Goal: Task Accomplishment & Management: Use online tool/utility

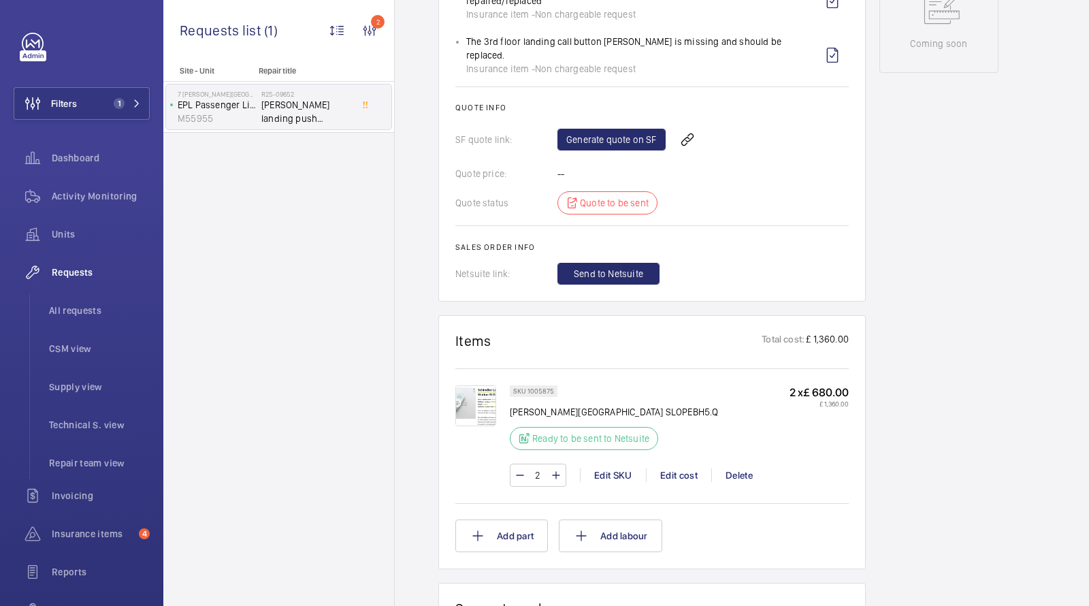
scroll to position [774, 0]
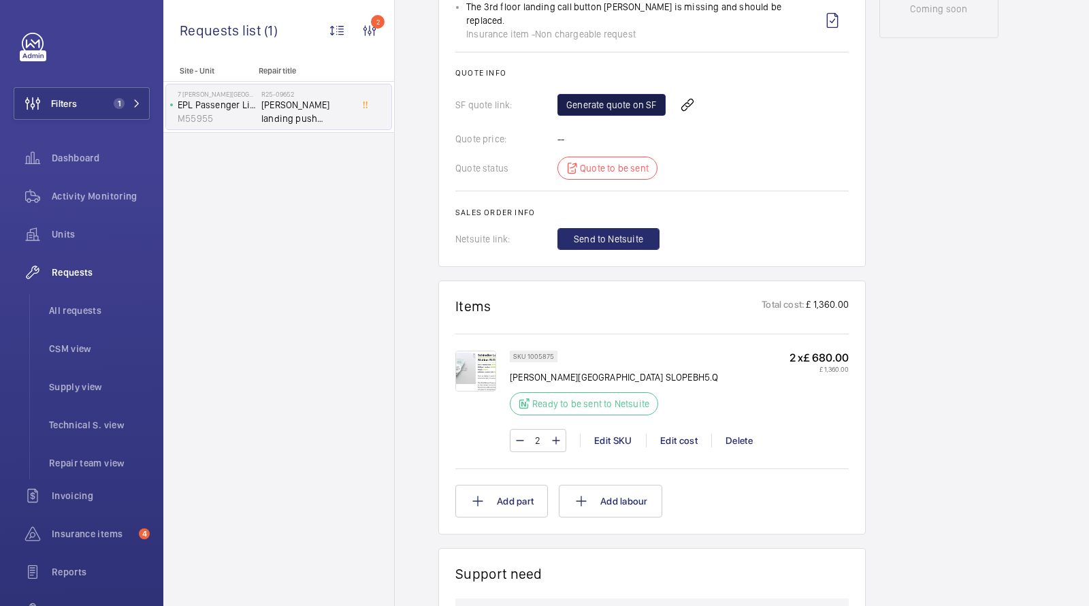
click at [595, 94] on link "Generate quote on SF" at bounding box center [611, 105] width 108 height 22
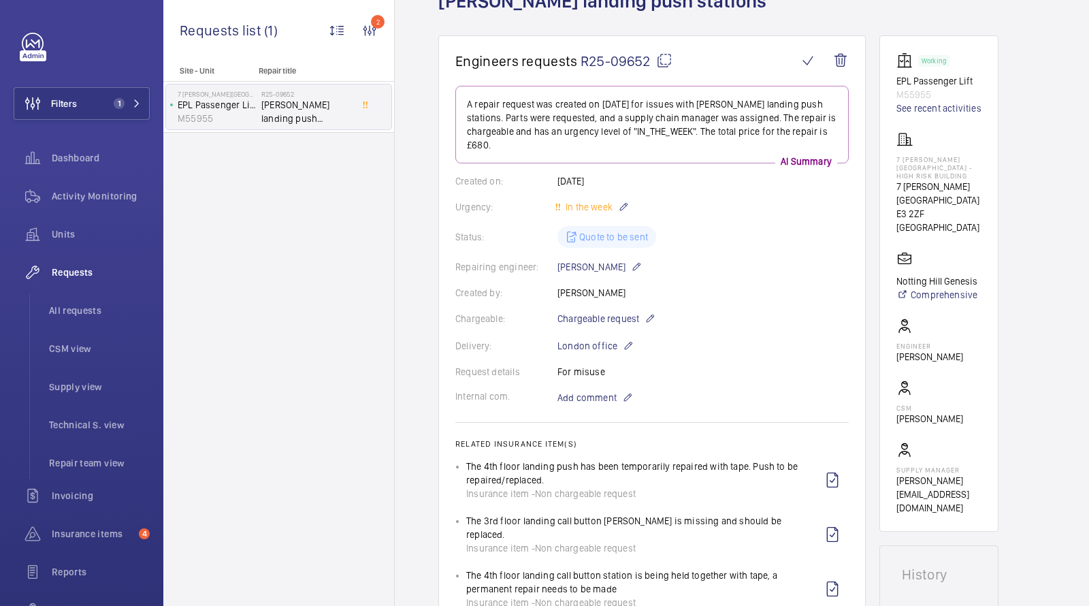
scroll to position [0, 0]
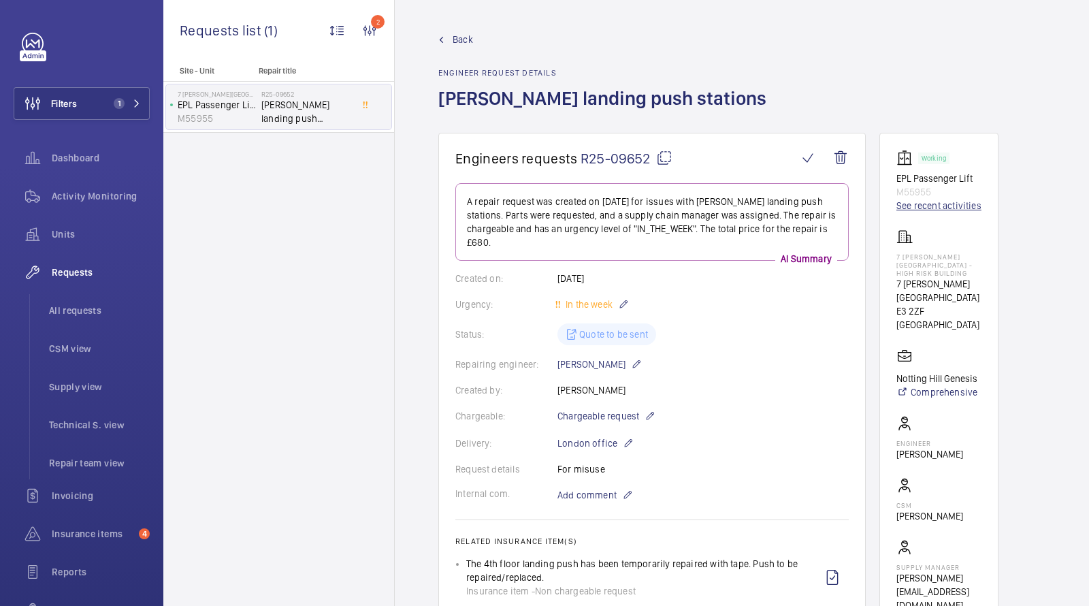
click at [954, 204] on link "See recent activities" at bounding box center [938, 206] width 85 height 14
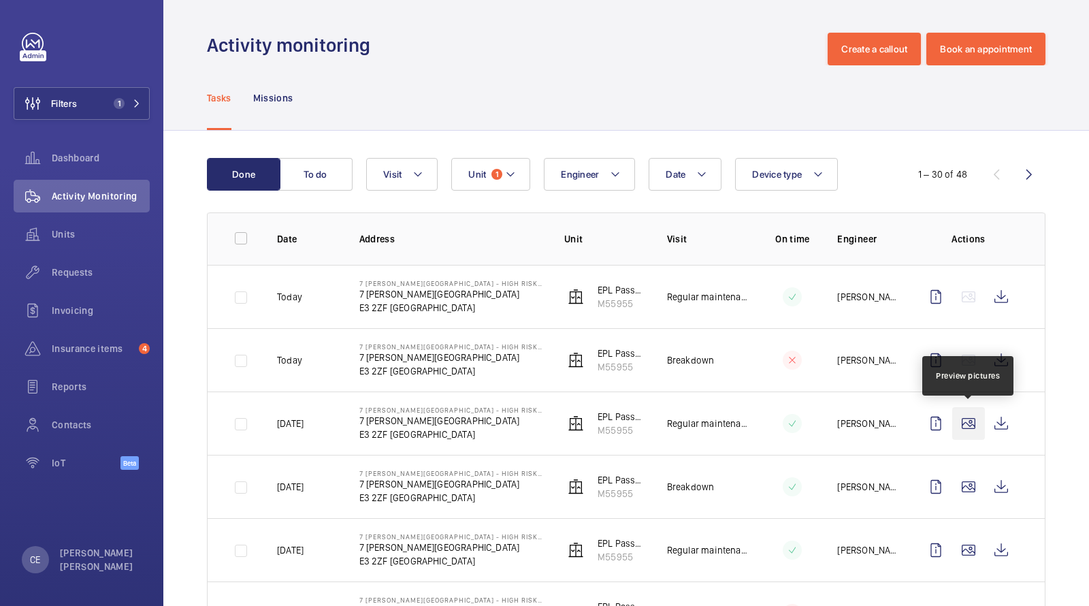
click at [976, 436] on wm-front-icon-button at bounding box center [968, 423] width 33 height 33
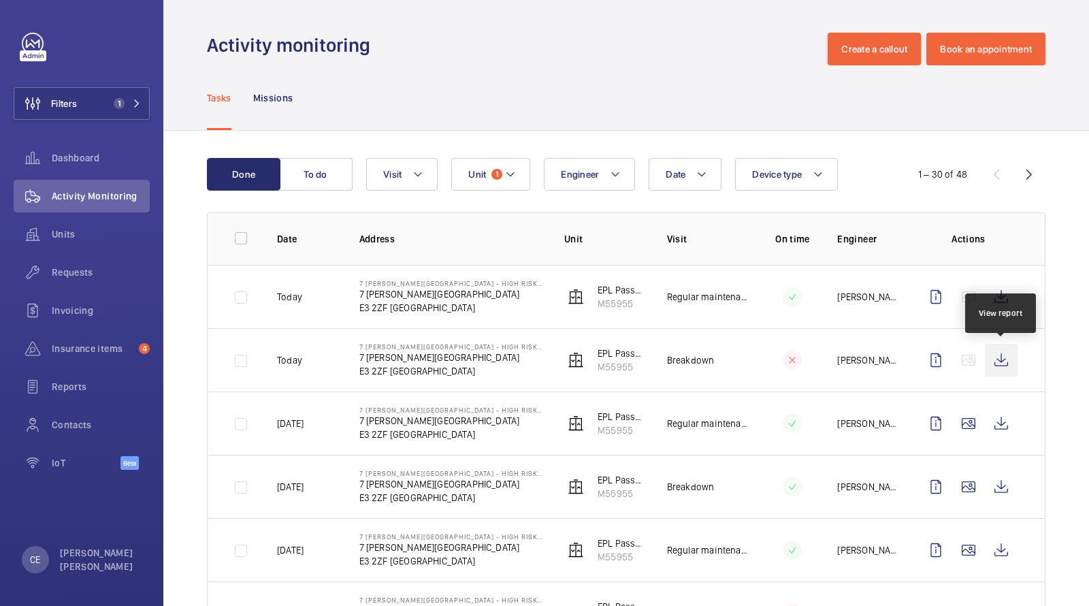
click at [1002, 358] on wm-front-icon-button at bounding box center [1001, 360] width 33 height 33
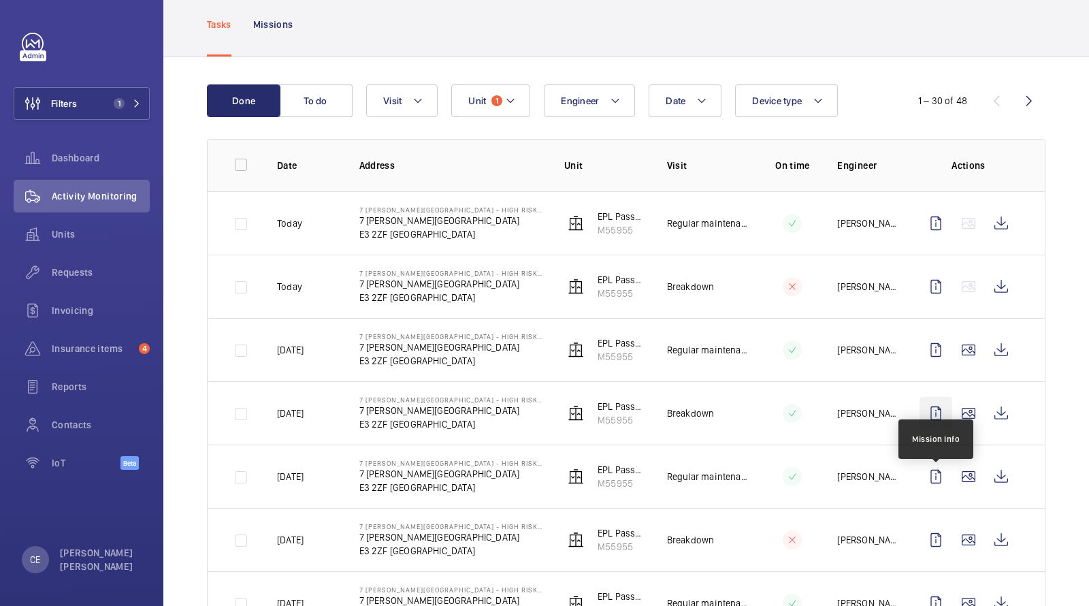
scroll to position [76, 0]
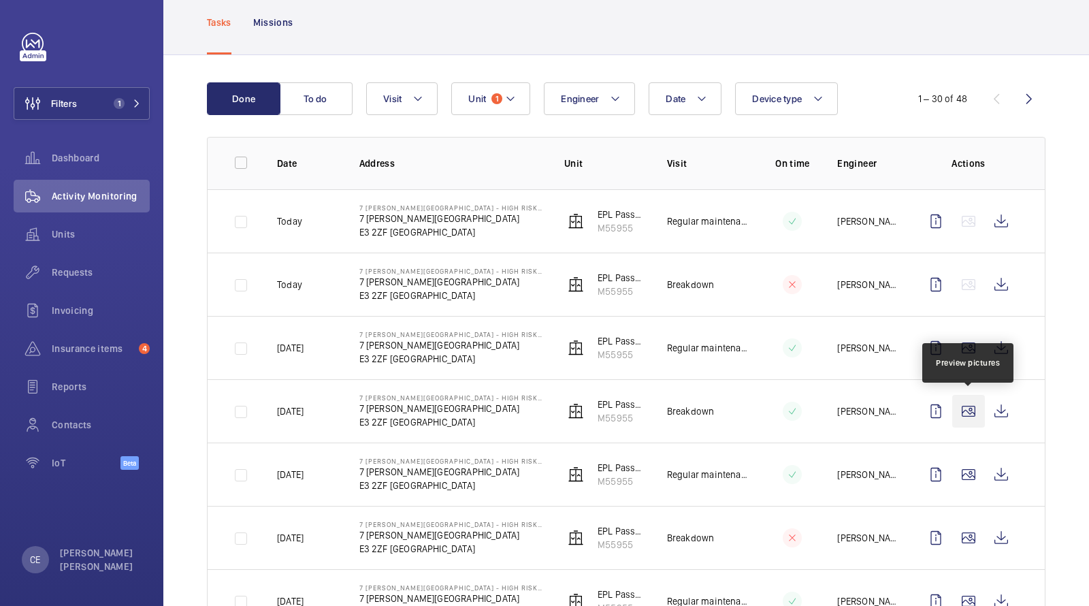
click at [975, 408] on wm-front-icon-button at bounding box center [968, 411] width 33 height 33
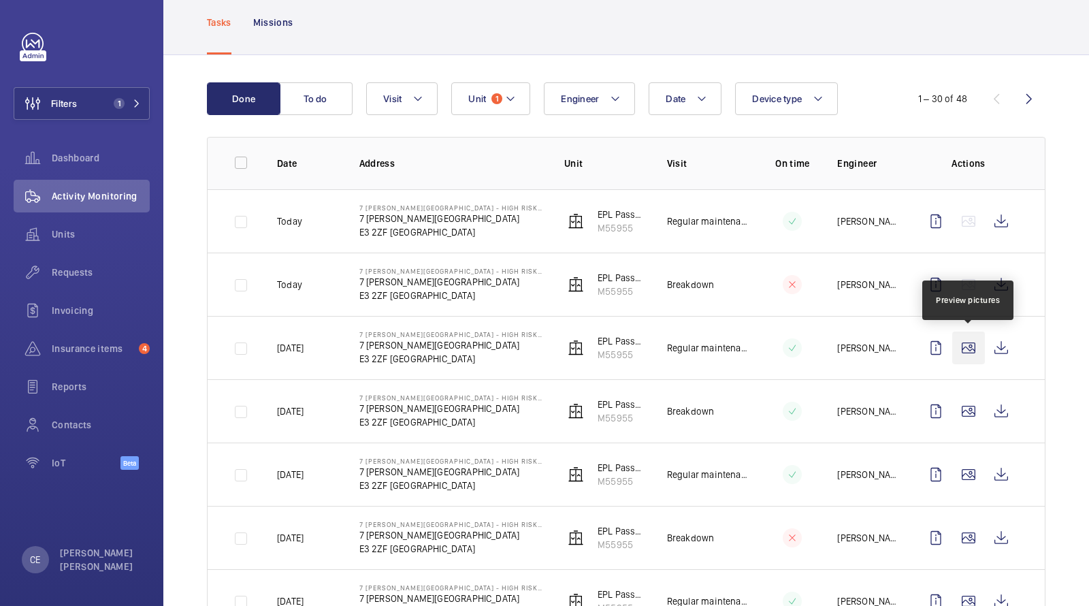
click at [970, 346] on wm-front-icon-button at bounding box center [968, 347] width 33 height 33
click at [1007, 342] on wm-front-icon-button at bounding box center [1001, 347] width 33 height 33
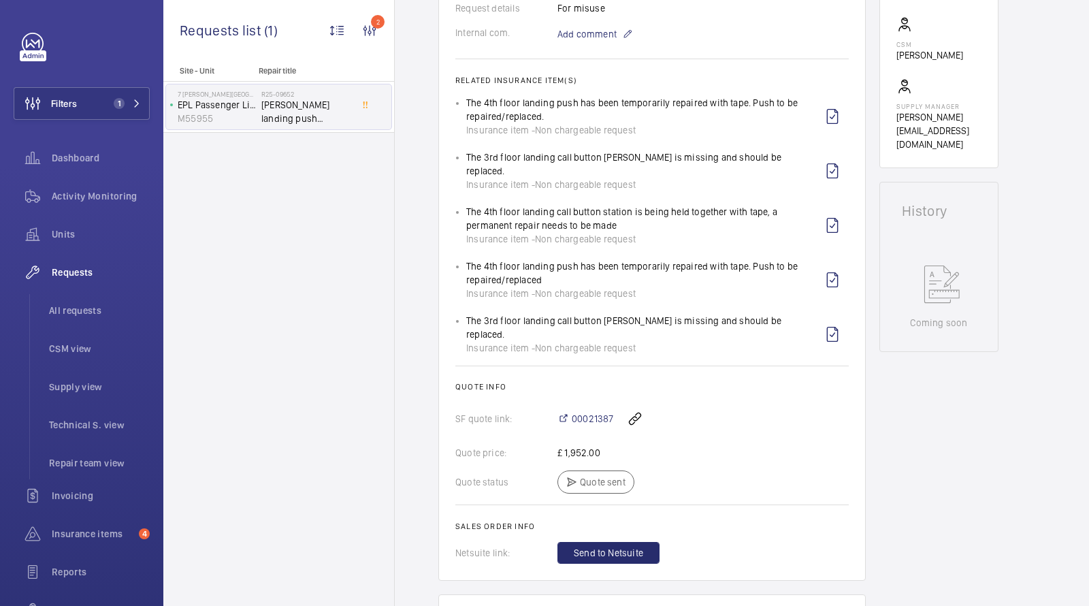
scroll to position [647, 0]
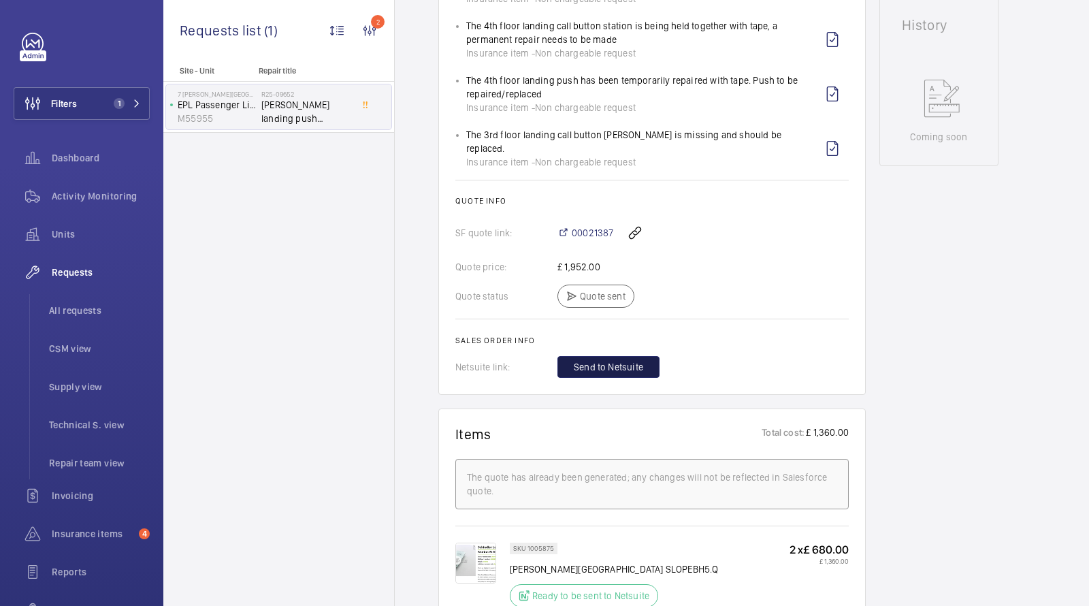
click at [591, 360] on span "Send to Netsuite" at bounding box center [608, 367] width 69 height 14
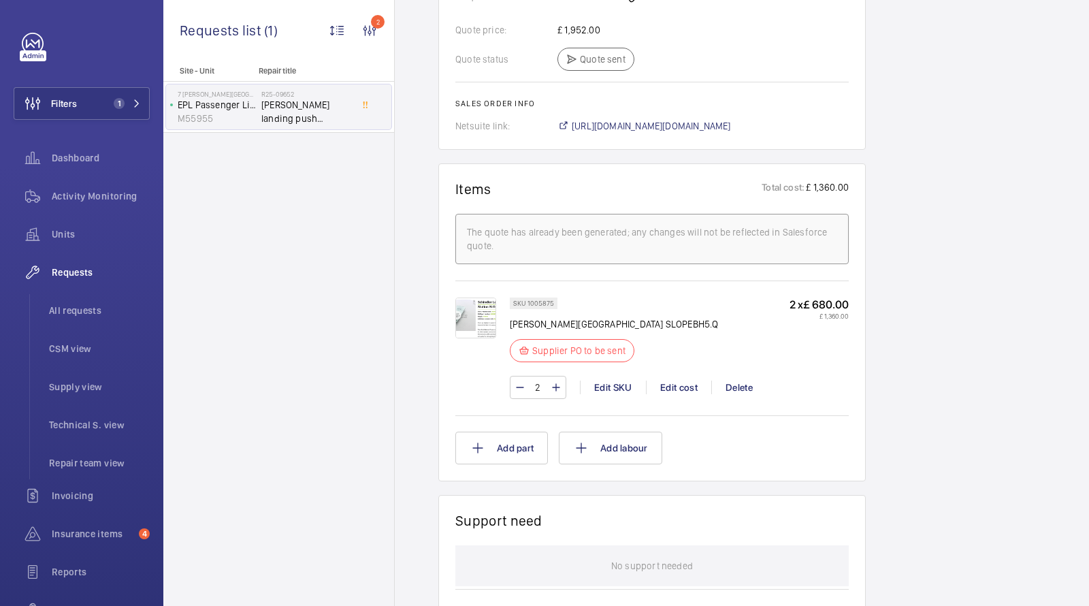
scroll to position [774, 0]
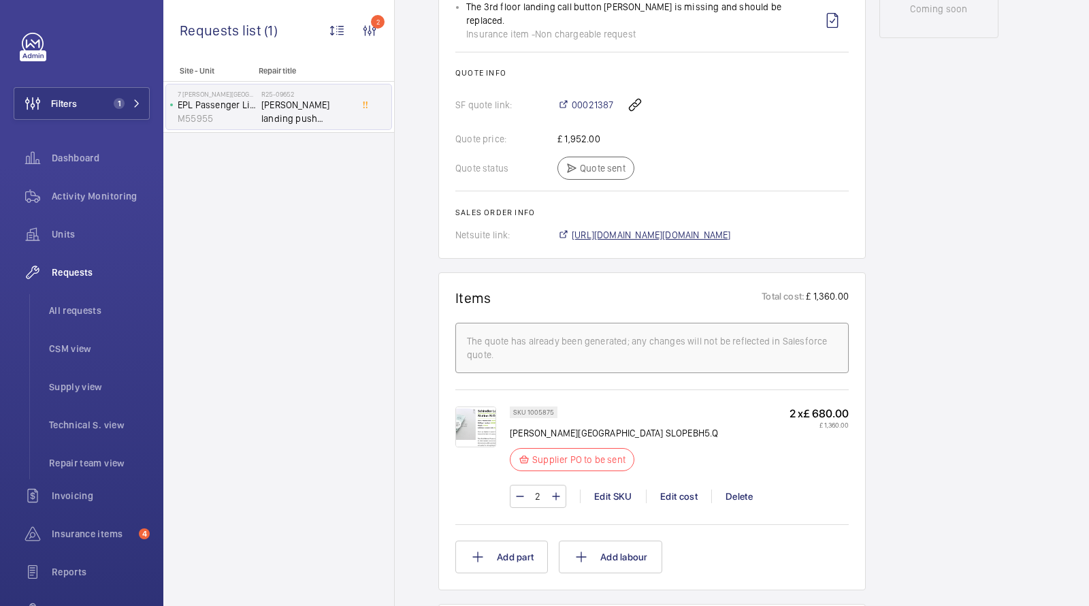
click at [621, 228] on span "[URL][DOMAIN_NAME][DOMAIN_NAME]" at bounding box center [651, 235] width 159 height 14
